Goal: Task Accomplishment & Management: Complete application form

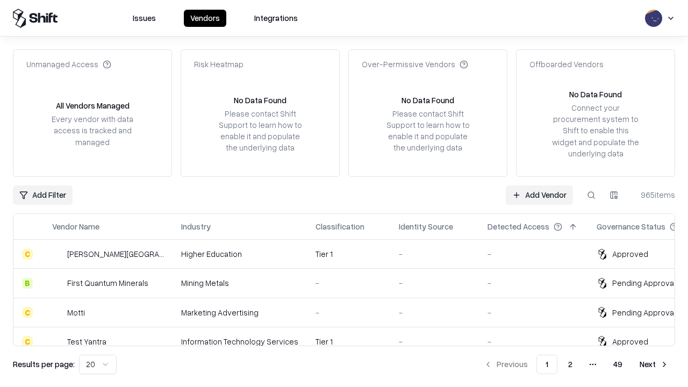
click at [539, 195] on link "Add Vendor" at bounding box center [539, 194] width 67 height 19
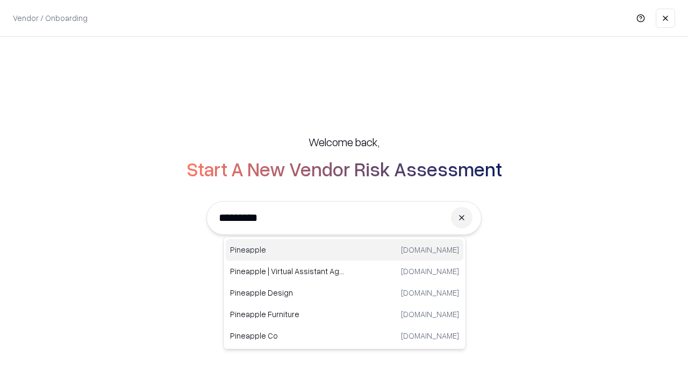
click at [345, 250] on div "Pineapple [DOMAIN_NAME]" at bounding box center [345, 250] width 238 height 22
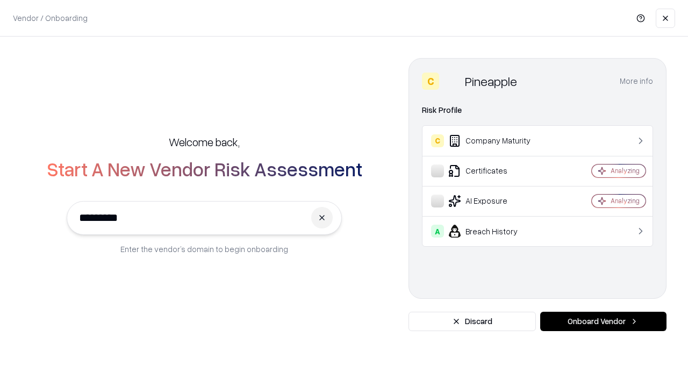
type input "*********"
click at [603, 322] on button "Onboard Vendor" at bounding box center [603, 321] width 126 height 19
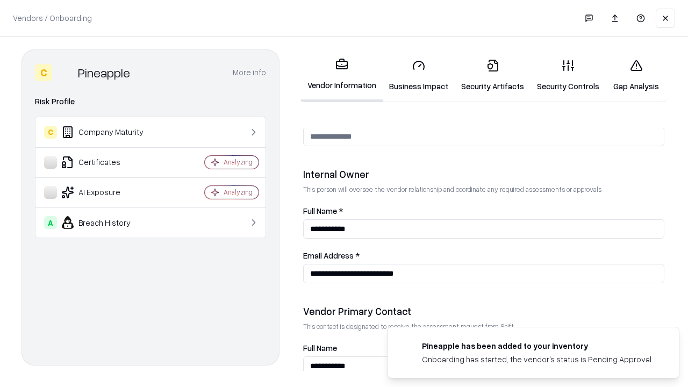
scroll to position [557, 0]
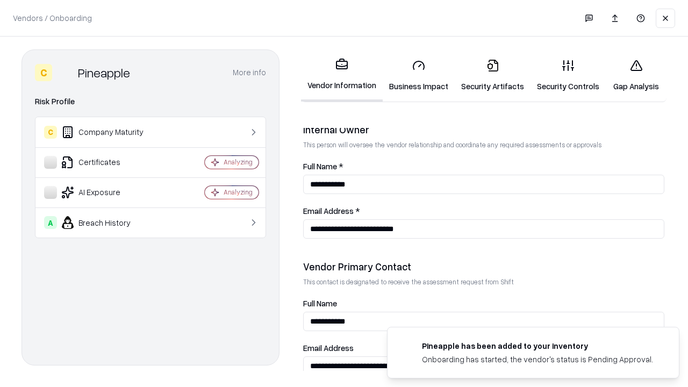
click at [419, 75] on link "Business Impact" at bounding box center [419, 76] width 72 height 50
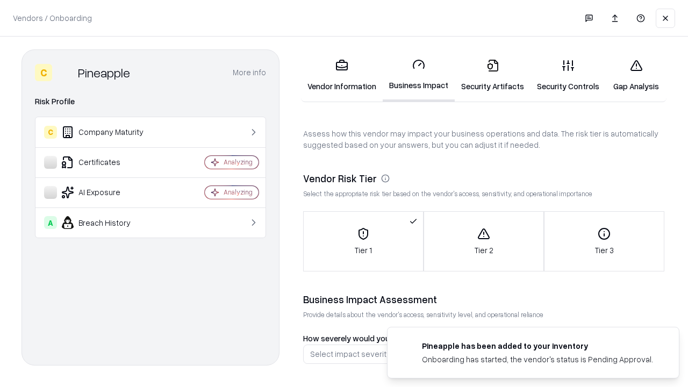
click at [636, 75] on link "Gap Analysis" at bounding box center [636, 76] width 61 height 50
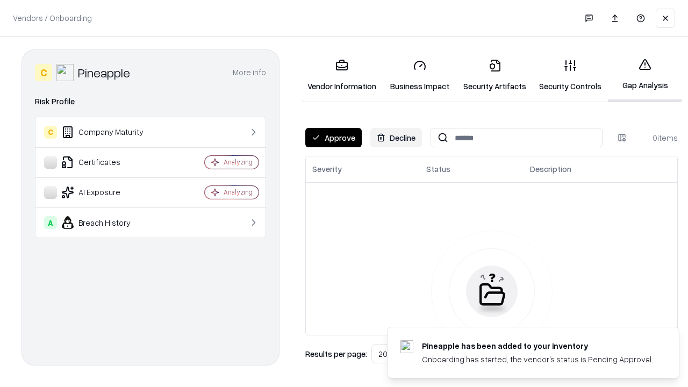
click at [333, 138] on button "Approve" at bounding box center [333, 137] width 56 height 19
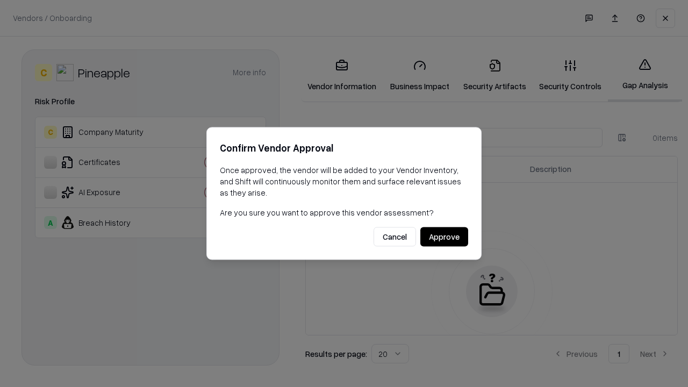
click at [444, 237] on button "Approve" at bounding box center [444, 236] width 48 height 19
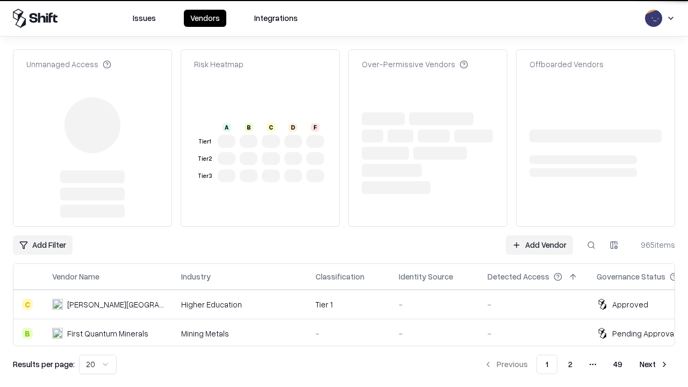
type input "*********"
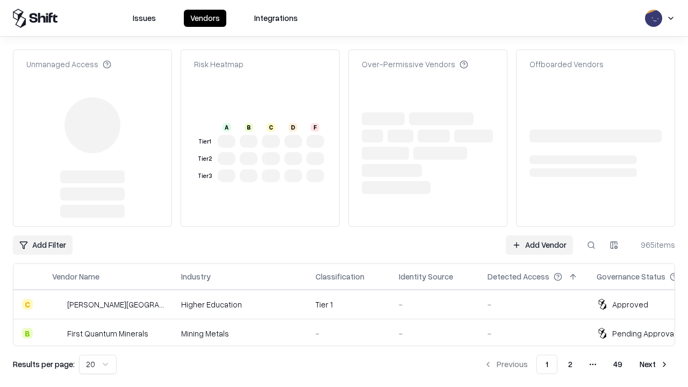
click at [539, 236] on link "Add Vendor" at bounding box center [539, 245] width 67 height 19
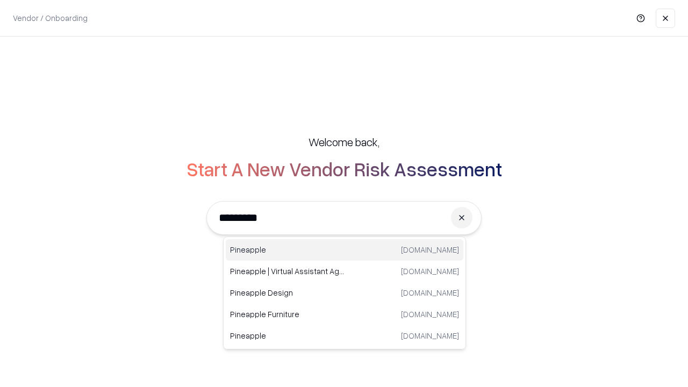
click at [345, 250] on div "Pineapple [DOMAIN_NAME]" at bounding box center [345, 250] width 238 height 22
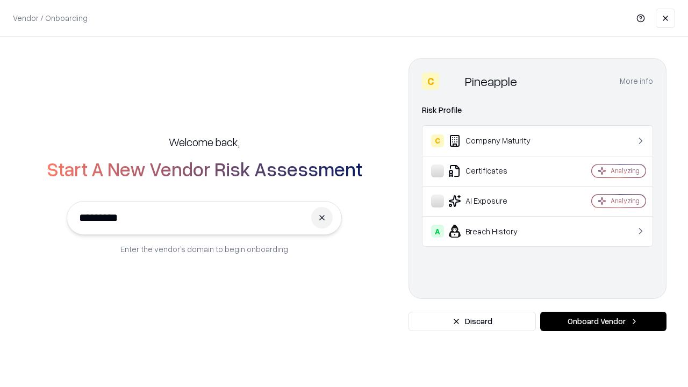
type input "*********"
click at [603, 322] on button "Onboard Vendor" at bounding box center [603, 321] width 126 height 19
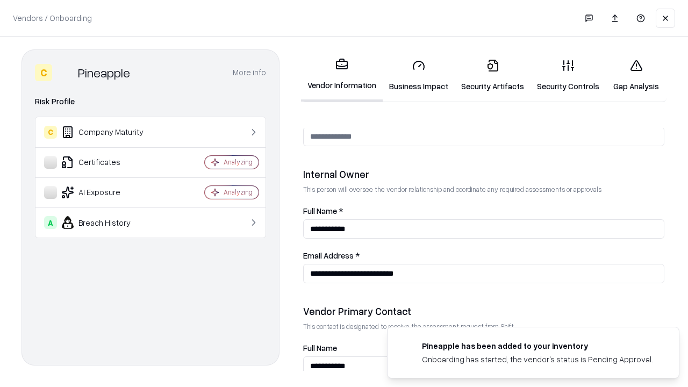
scroll to position [557, 0]
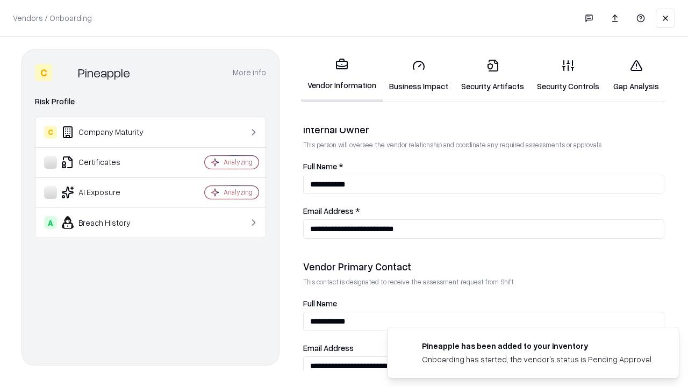
click at [636, 75] on link "Gap Analysis" at bounding box center [636, 76] width 61 height 50
